Goal: Check status

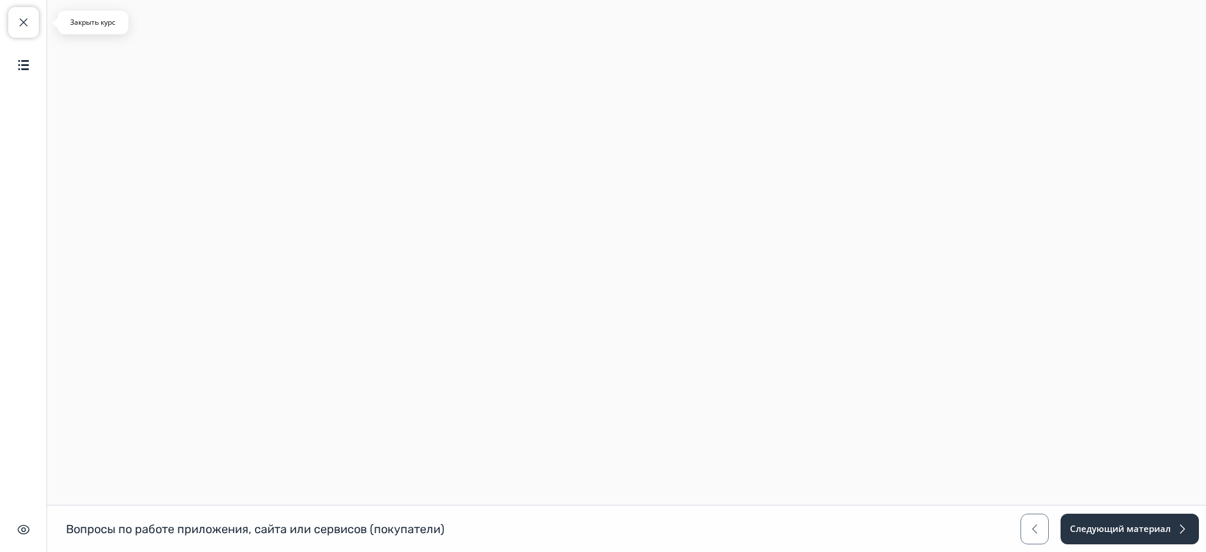
click at [19, 18] on span "button" at bounding box center [23, 22] width 14 height 14
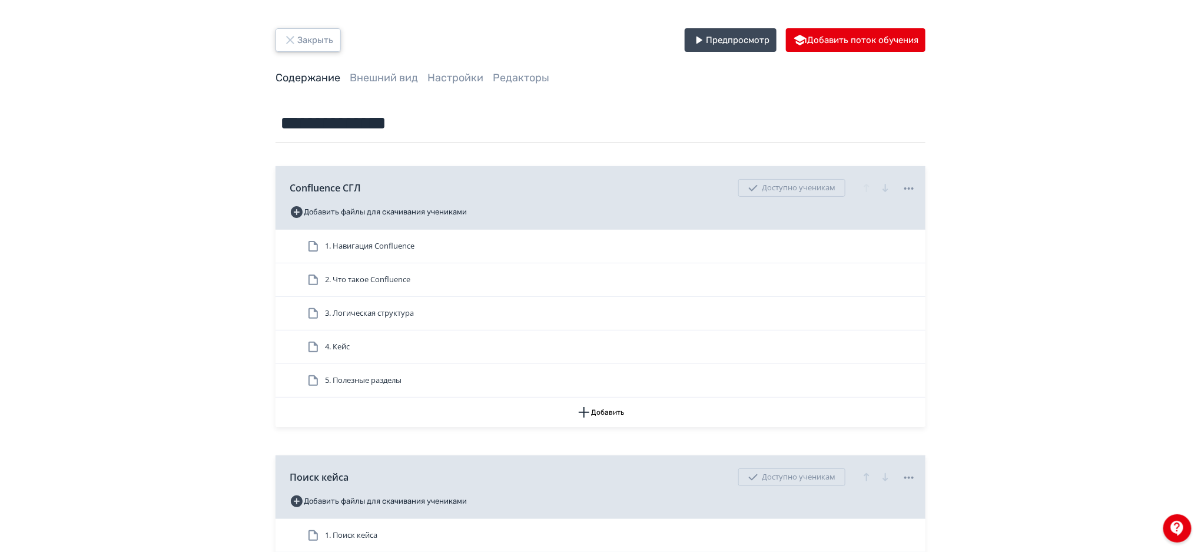
click at [323, 47] on button "Закрыть" at bounding box center [308, 40] width 65 height 24
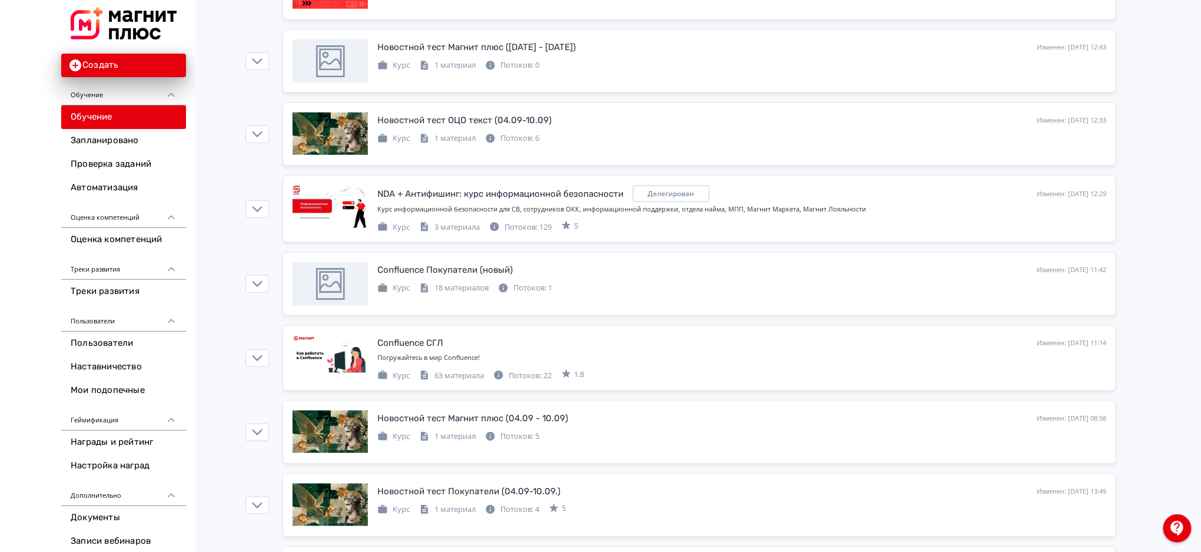
scroll to position [489, 0]
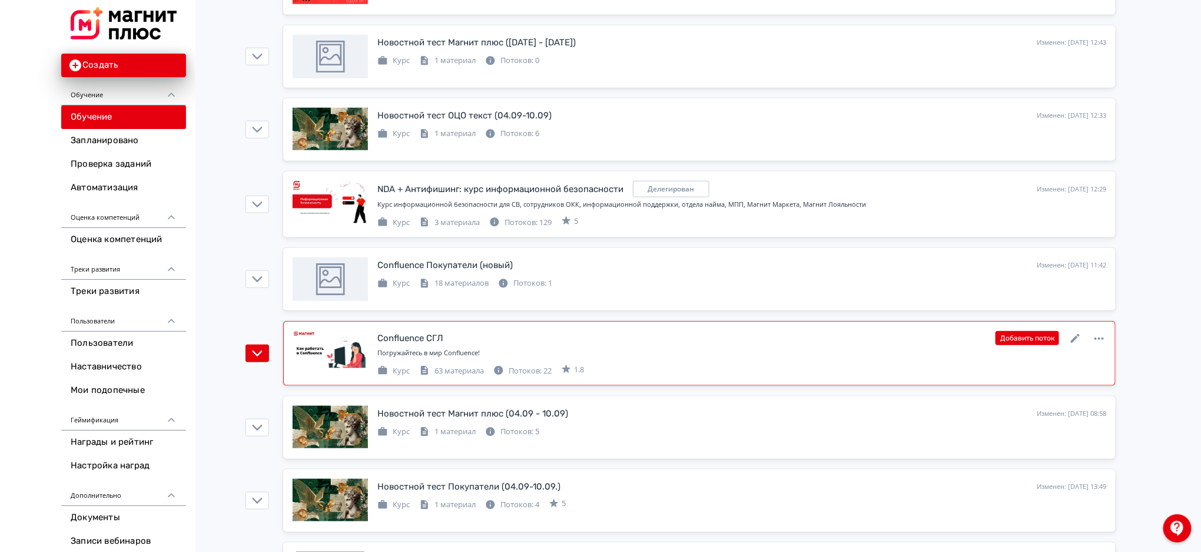
click at [888, 344] on div "Confluence СГЛ Изменен: [DATE] 11:14 Добавить поток" at bounding box center [741, 337] width 729 height 15
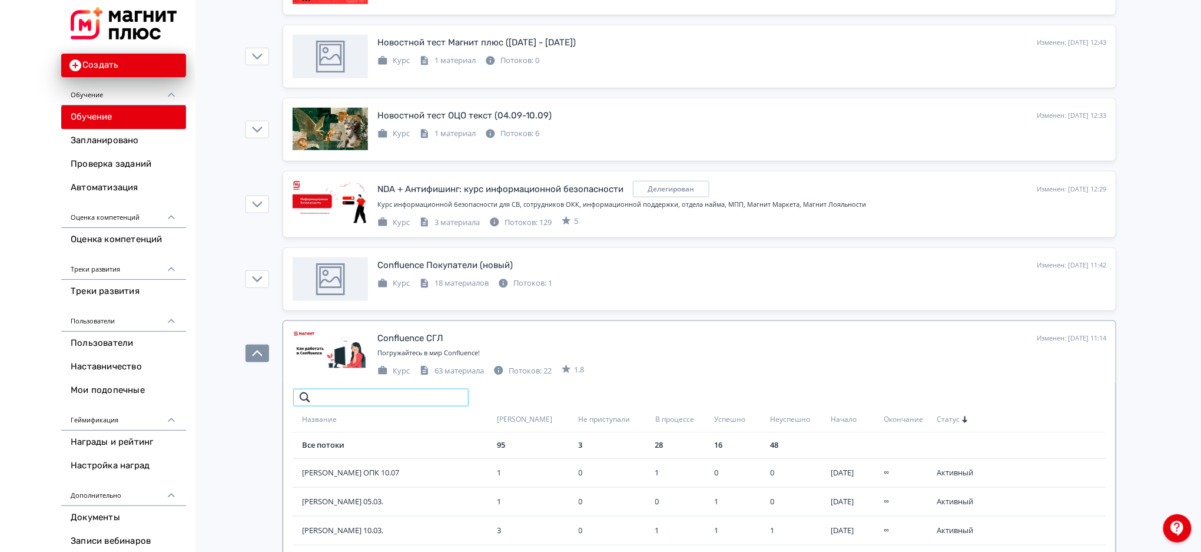
click at [437, 397] on input "search" at bounding box center [381, 397] width 177 height 19
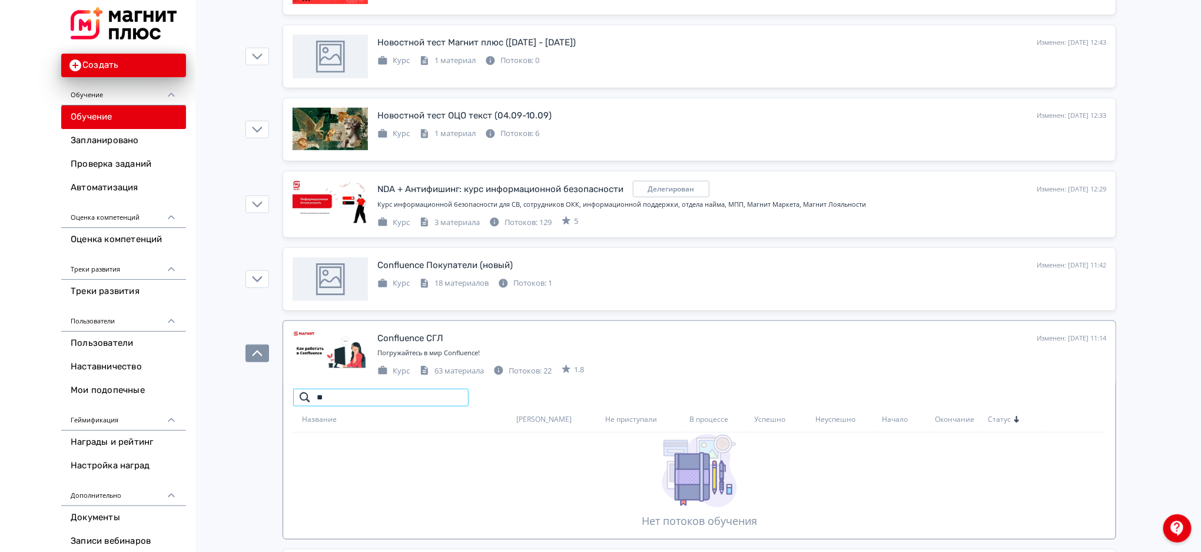
type input "*"
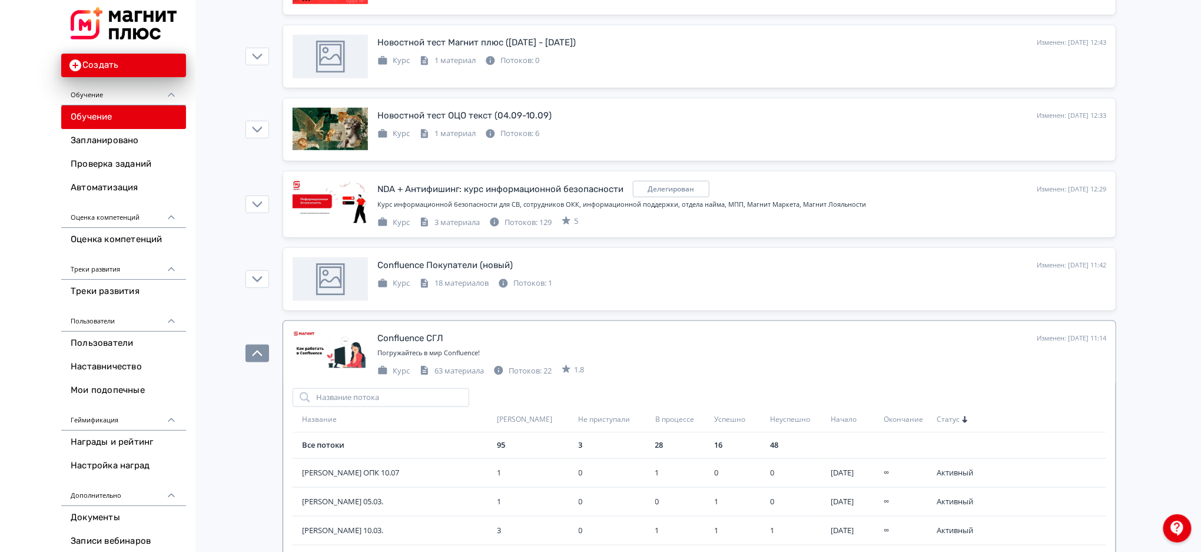
click at [837, 422] on span "Начало" at bounding box center [844, 420] width 26 height 10
click at [339, 478] on span "[PERSON_NAME] 04.09" at bounding box center [397, 473] width 190 height 12
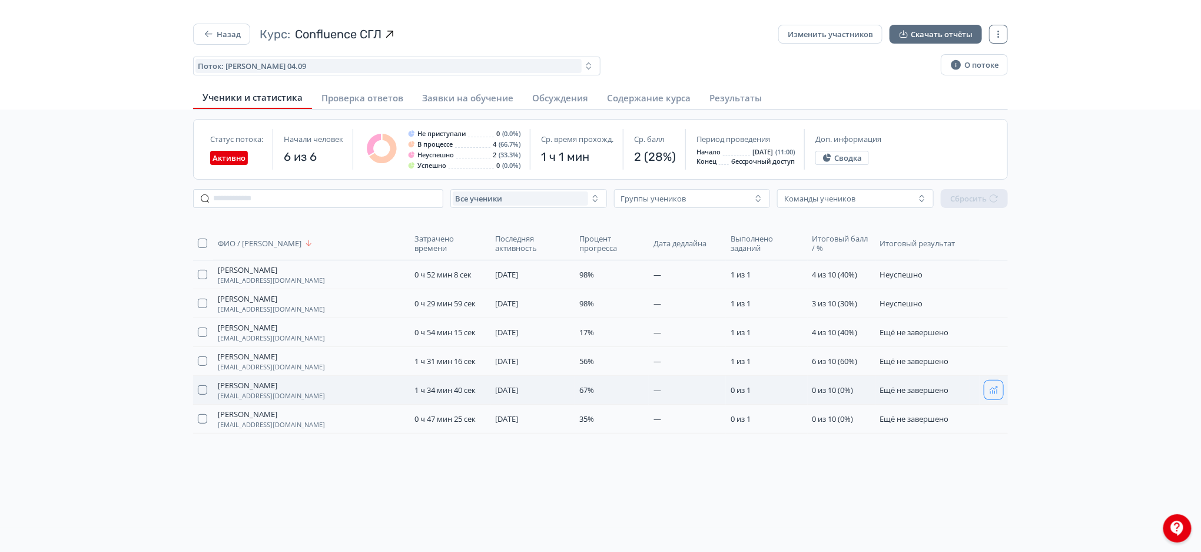
click at [992, 387] on icon "button" at bounding box center [994, 390] width 8 height 8
click at [994, 363] on icon "button" at bounding box center [993, 360] width 9 height 9
click at [988, 273] on button "button" at bounding box center [993, 274] width 19 height 19
